Goal: Information Seeking & Learning: Learn about a topic

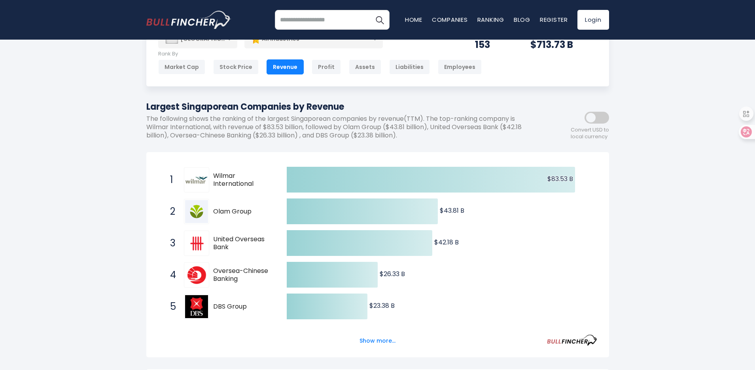
scroll to position [112, 0]
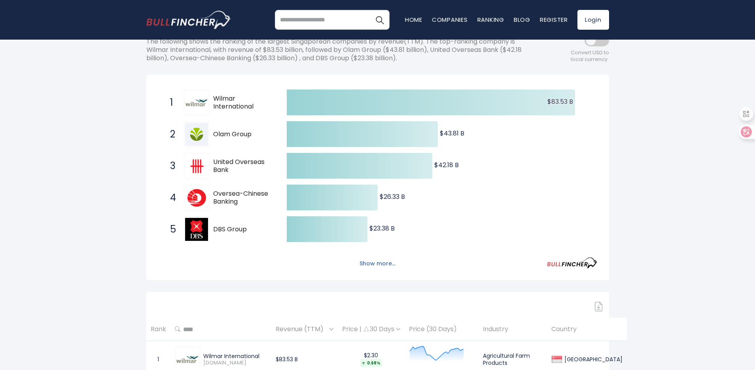
click at [373, 266] on button "Show more..." at bounding box center [378, 263] width 46 height 13
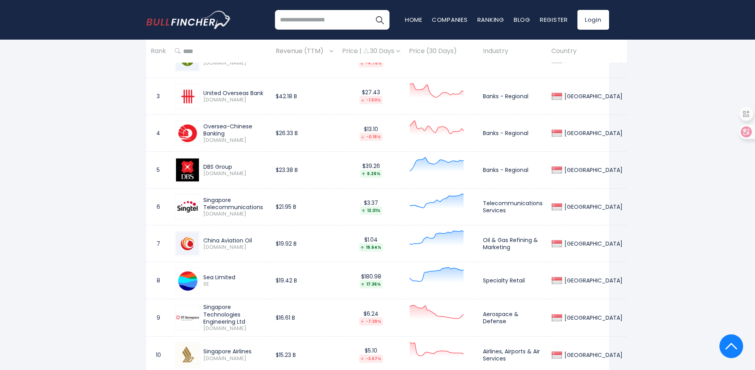
scroll to position [609, 0]
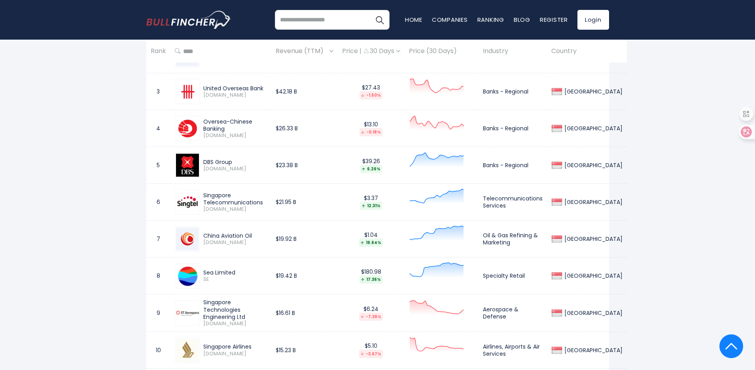
drag, startPoint x: 249, startPoint y: 277, endPoint x: 205, endPoint y: 272, distance: 44.2
click at [205, 272] on div "Sea Limited SE" at bounding box center [233, 276] width 67 height 14
click at [254, 276] on span "SE" at bounding box center [235, 279] width 64 height 7
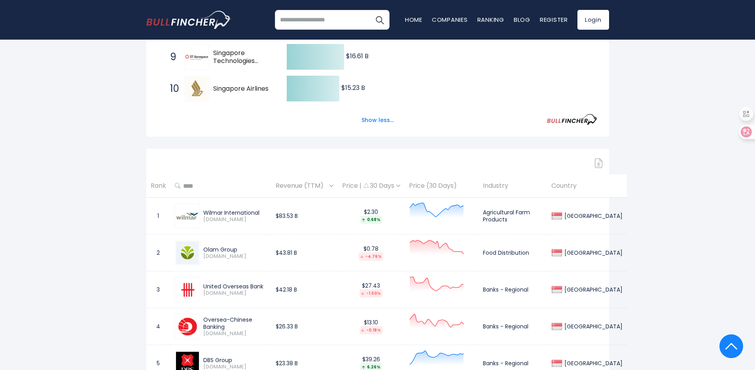
scroll to position [75, 0]
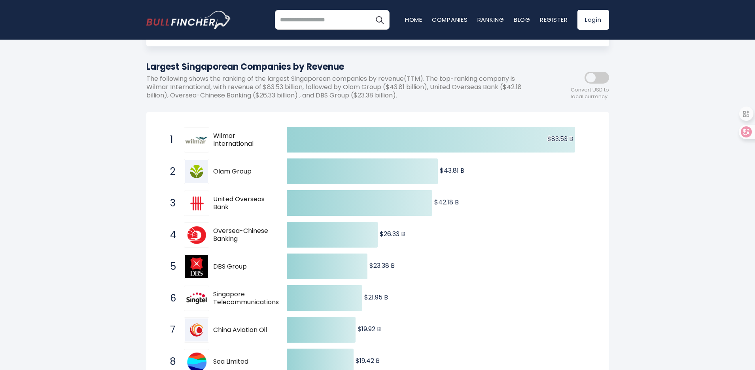
click at [230, 205] on span "United Overseas Bank" at bounding box center [243, 203] width 60 height 17
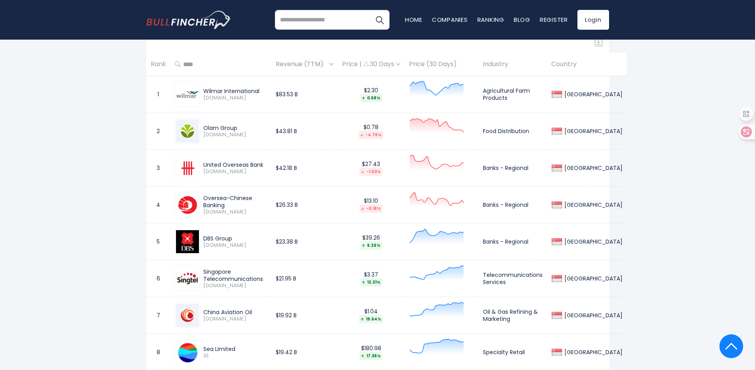
scroll to position [539, 0]
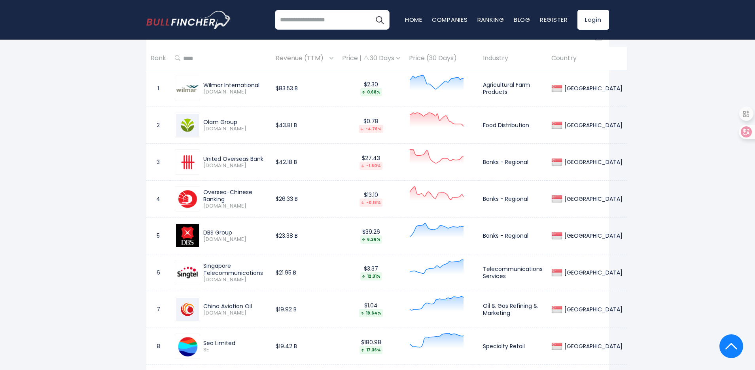
drag, startPoint x: 264, startPoint y: 160, endPoint x: 206, endPoint y: 160, distance: 58.2
click at [206, 160] on div "United Overseas Bank" at bounding box center [235, 158] width 64 height 7
click at [234, 211] on div "Oversea-Chinese Banking [DOMAIN_NAME]" at bounding box center [221, 198] width 92 height 25
drag, startPoint x: 228, startPoint y: 201, endPoint x: 202, endPoint y: 189, distance: 28.5
click at [202, 189] on div "Oversea-Chinese Banking [DOMAIN_NAME]" at bounding box center [233, 198] width 67 height 21
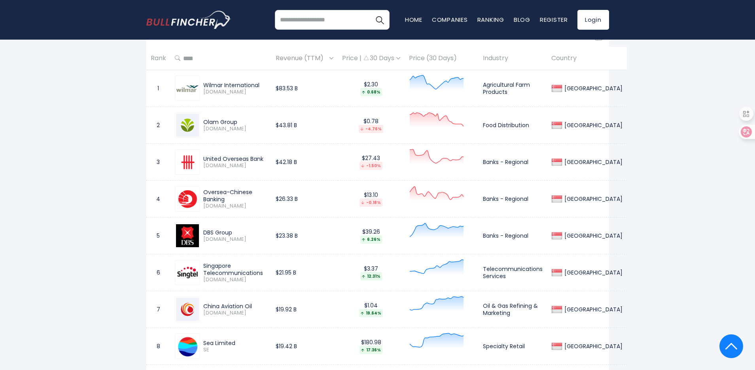
click at [245, 205] on span "[DOMAIN_NAME]" at bounding box center [235, 206] width 64 height 7
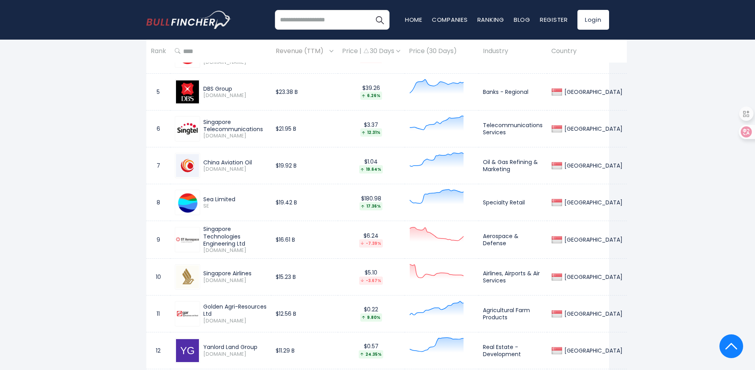
scroll to position [712, 0]
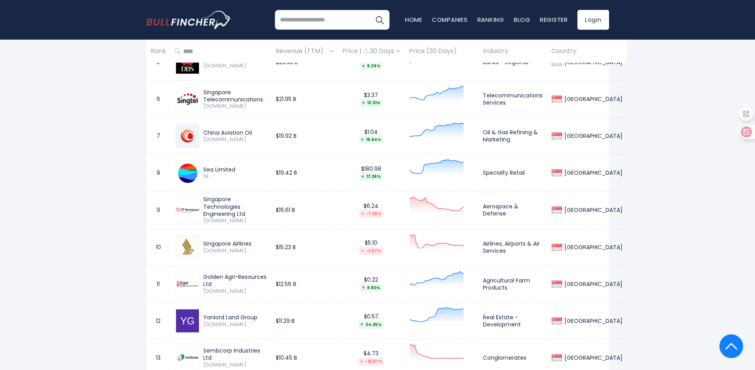
drag, startPoint x: 247, startPoint y: 209, endPoint x: 215, endPoint y: 203, distance: 32.6
click at [215, 203] on div "Singapore Technologies Engineering Ltd" at bounding box center [235, 207] width 64 height 22
click at [258, 207] on div "Singapore Technologies Engineering Ltd" at bounding box center [235, 207] width 64 height 22
drag, startPoint x: 256, startPoint y: 242, endPoint x: 198, endPoint y: 239, distance: 57.9
click at [198, 239] on div "Singapore Airlines [DOMAIN_NAME]" at bounding box center [221, 246] width 92 height 25
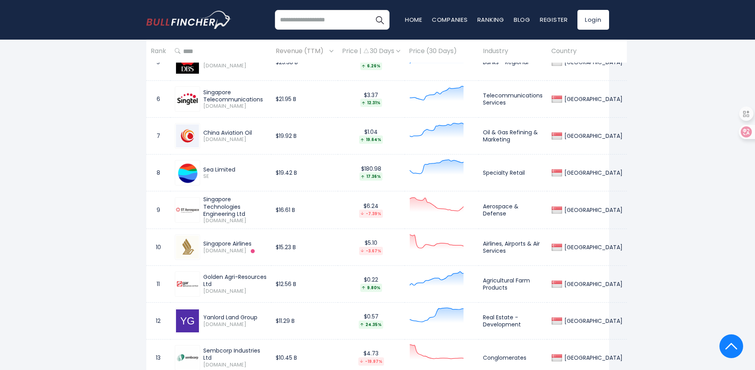
click at [246, 243] on div "Singapore Airlines" at bounding box center [235, 243] width 64 height 7
click at [250, 243] on div "Singapore Airlines" at bounding box center [235, 243] width 64 height 7
click at [264, 241] on div "Singapore Airlines" at bounding box center [235, 243] width 64 height 7
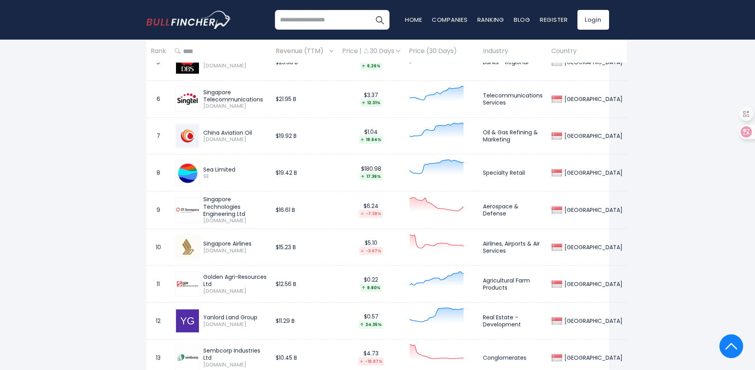
click at [242, 277] on div "Golden Agri-Resources Ltd" at bounding box center [235, 280] width 64 height 14
drag, startPoint x: 214, startPoint y: 284, endPoint x: 204, endPoint y: 277, distance: 12.3
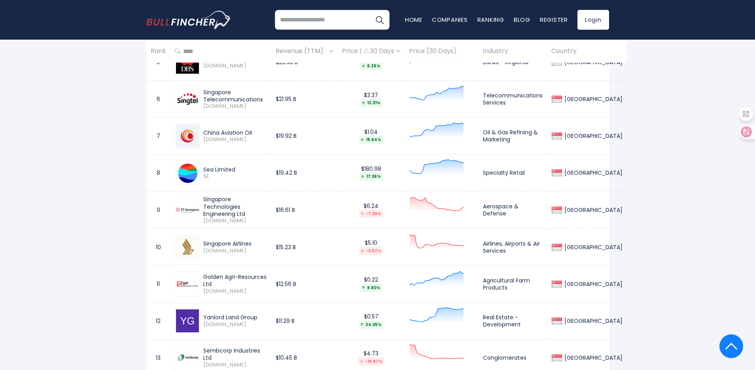
click at [204, 277] on div "Golden Agri-Resources Ltd" at bounding box center [235, 280] width 64 height 14
copy div "Golden Agri-Resources Ltd"
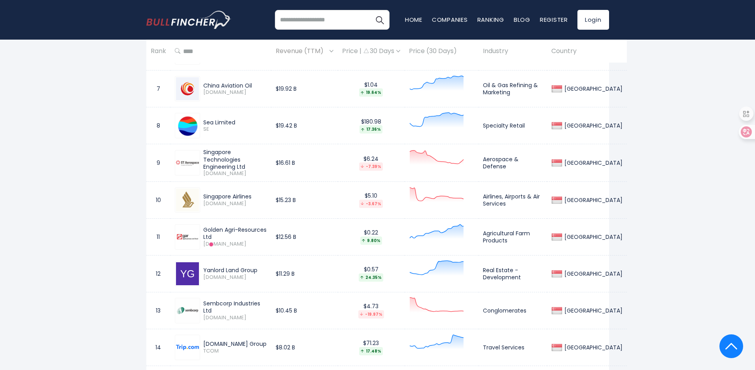
scroll to position [763, 0]
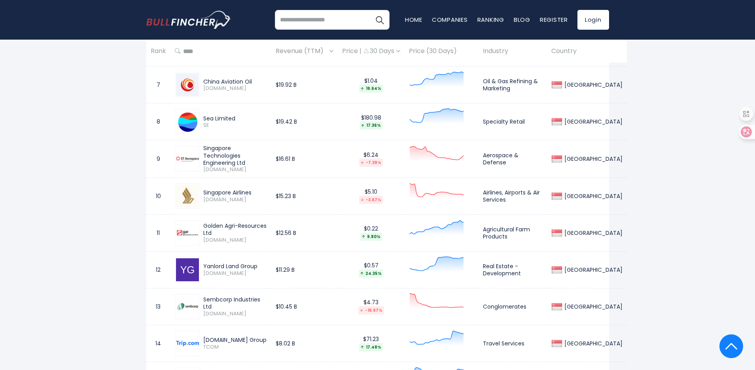
click at [252, 266] on div "Yanlord Land Group" at bounding box center [235, 265] width 64 height 7
copy div "Yanlord Land Group"
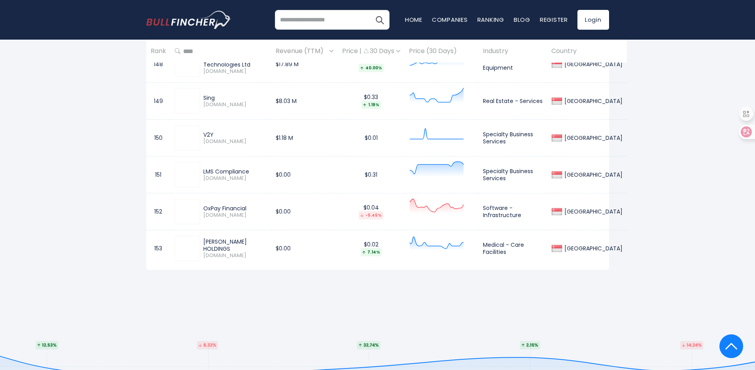
scroll to position [5980, 0]
